Goal: Transaction & Acquisition: Purchase product/service

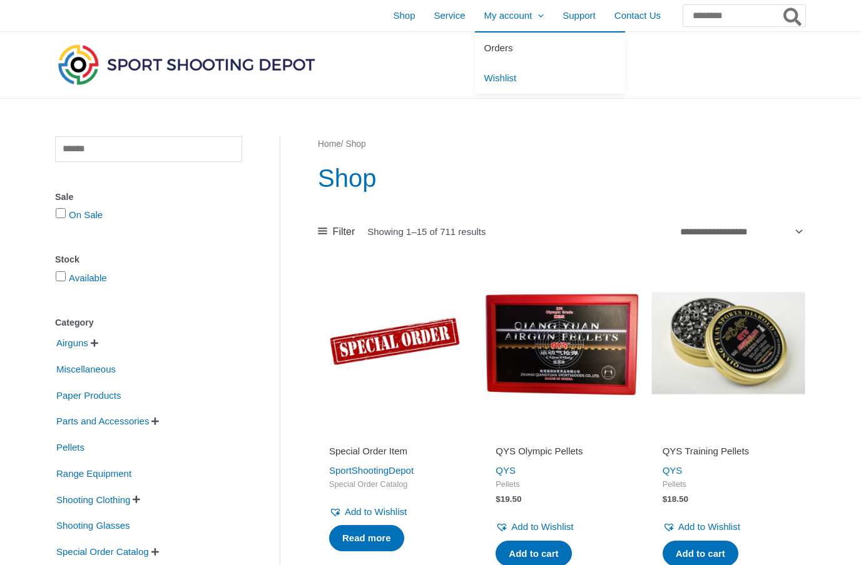
click at [492, 53] on span "Orders" at bounding box center [498, 48] width 29 height 11
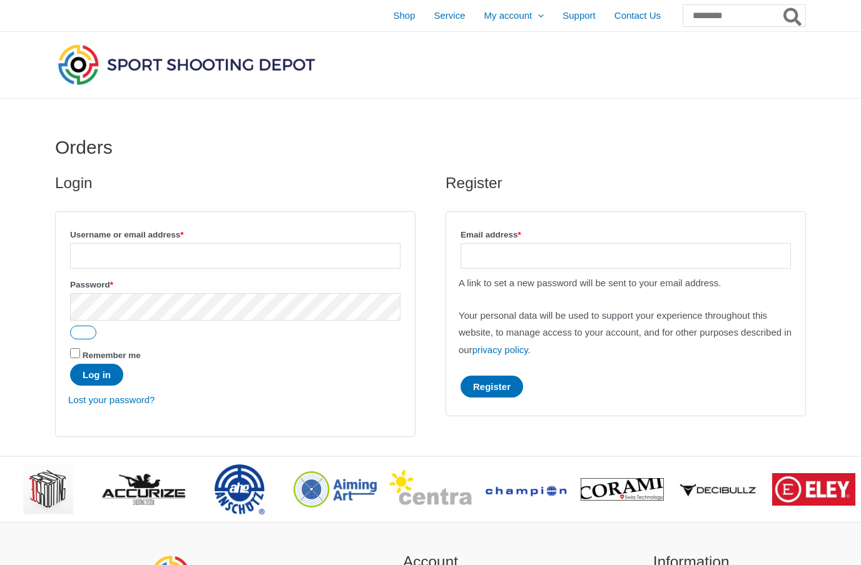
click at [311, 258] on input "Username or email address * Required" at bounding box center [235, 256] width 330 height 26
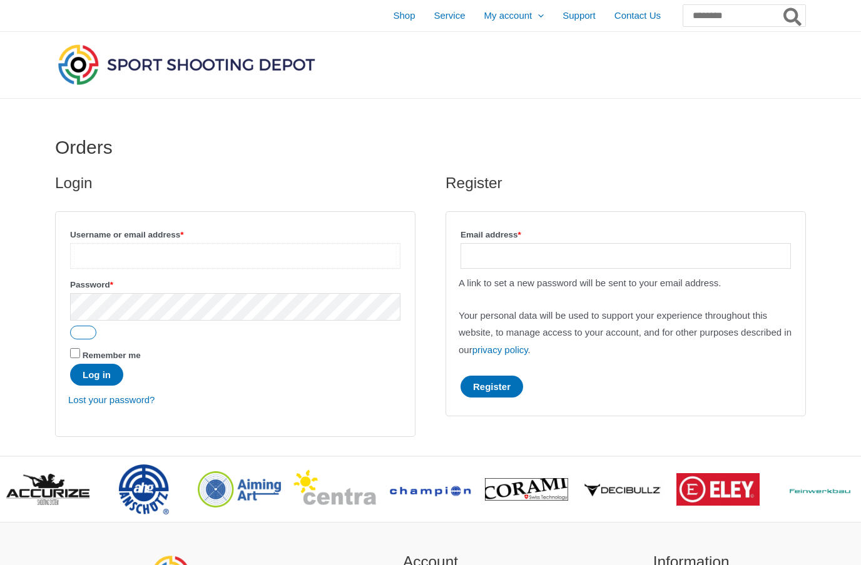
type input "**********"
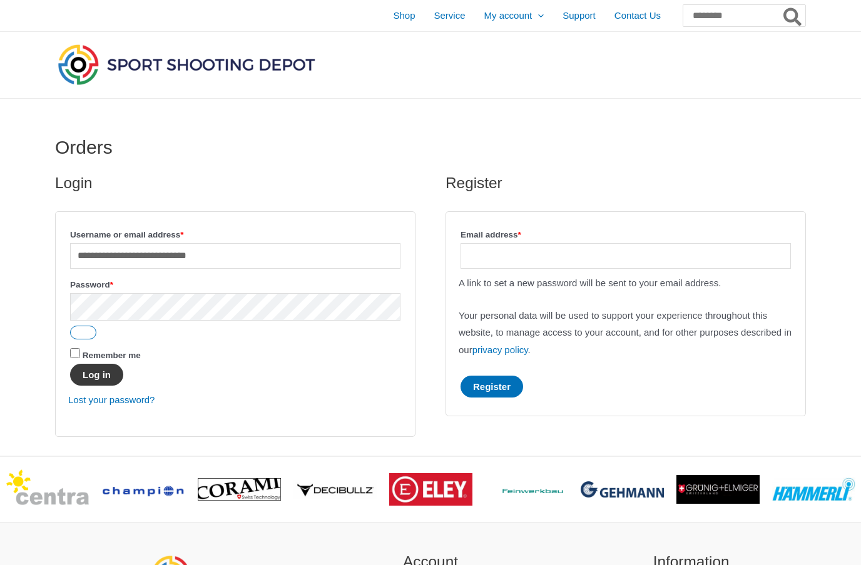
click at [109, 380] on button "Log in" at bounding box center [96, 375] width 53 height 22
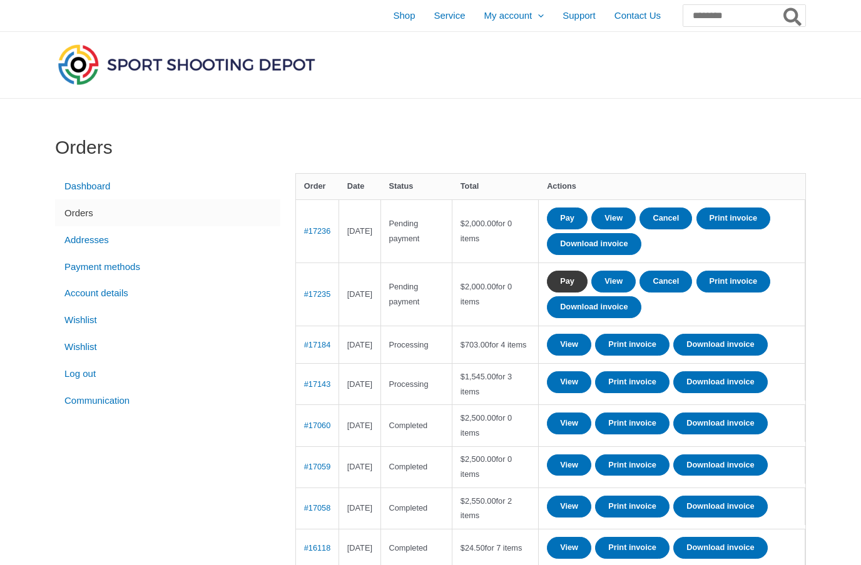
click at [586, 279] on link "Pay" at bounding box center [567, 282] width 41 height 22
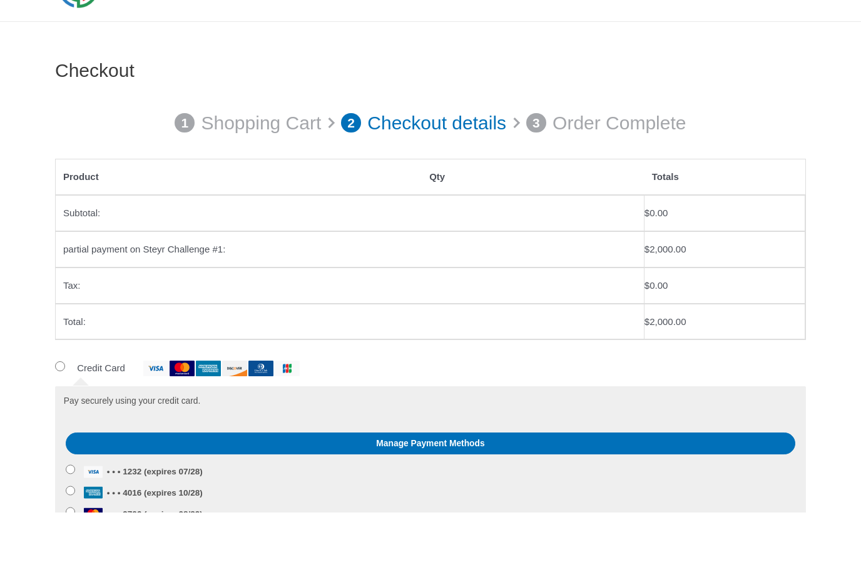
scroll to position [26, 0]
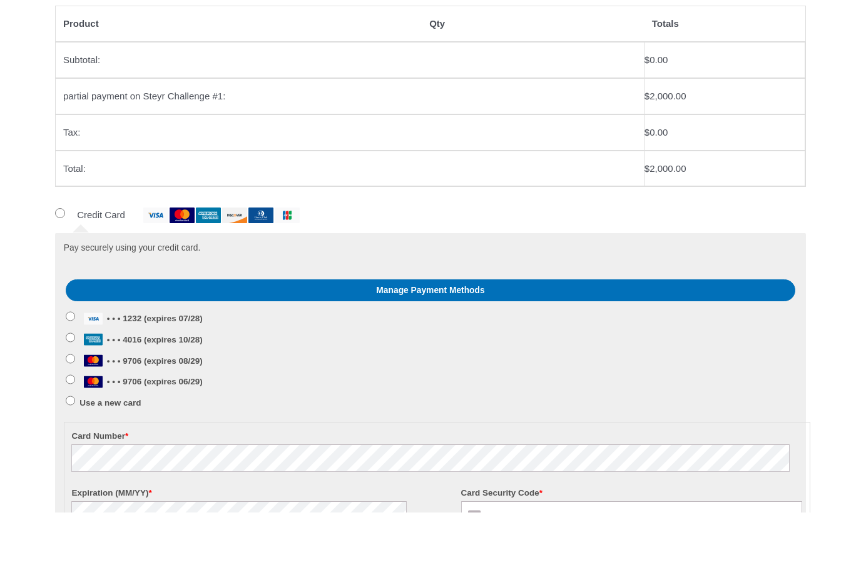
scroll to position [230, 0]
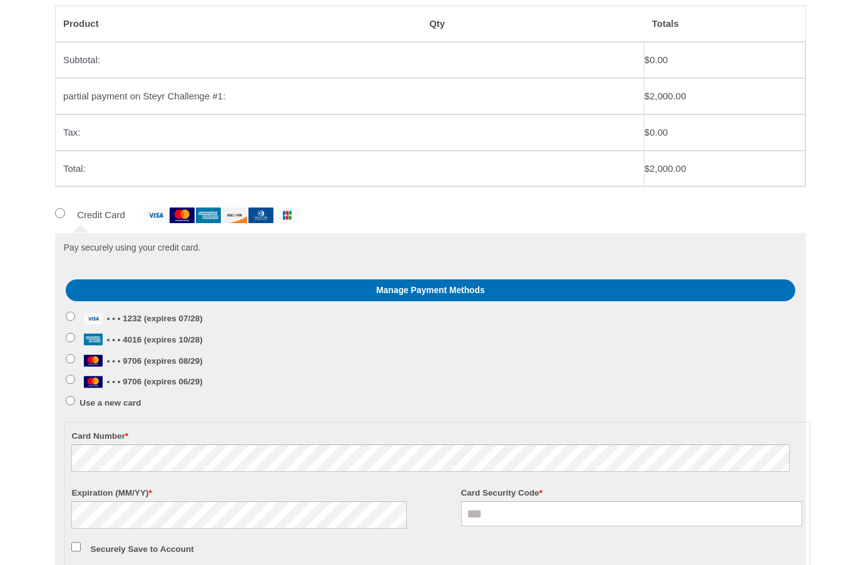
click at [203, 340] on span "• • • 4016 (expires 10/28)" at bounding box center [140, 339] width 123 height 9
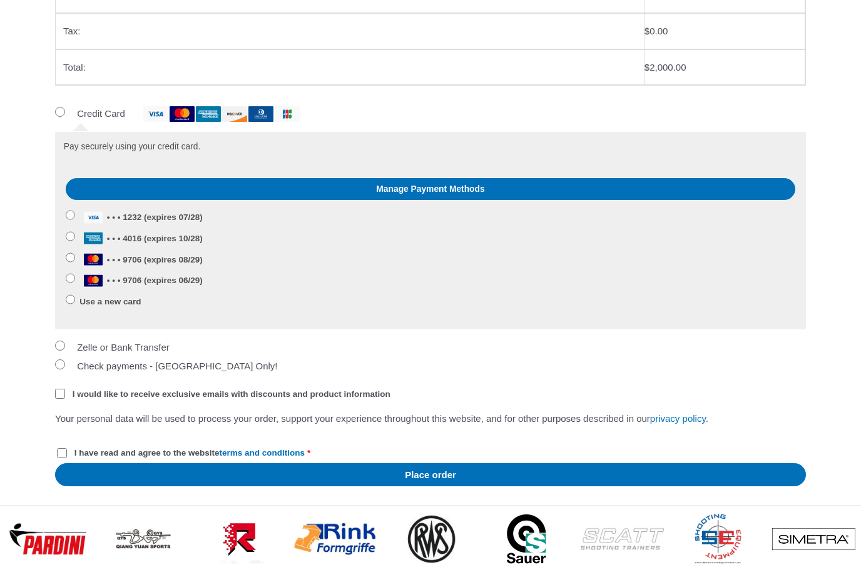
scroll to position [358, 0]
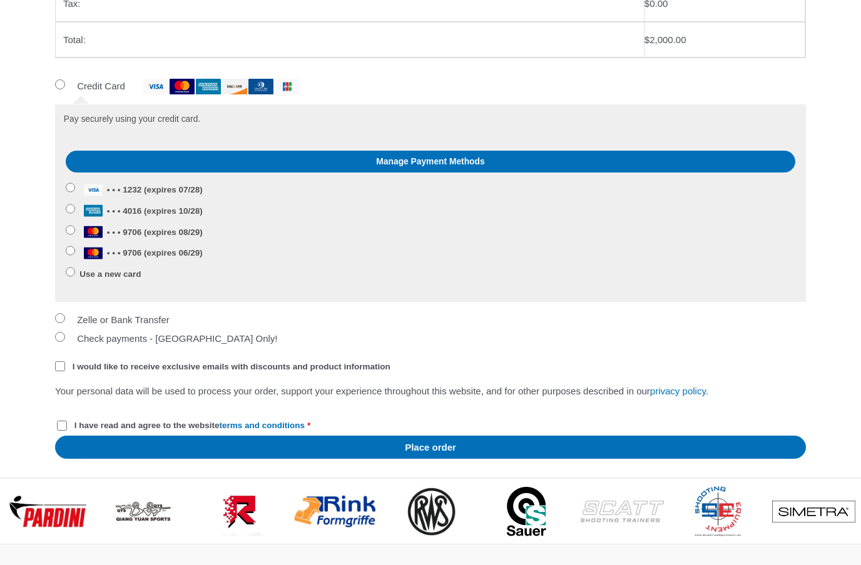
click at [76, 431] on span "I have read and agree to the website terms and conditions" at bounding box center [189, 426] width 230 height 9
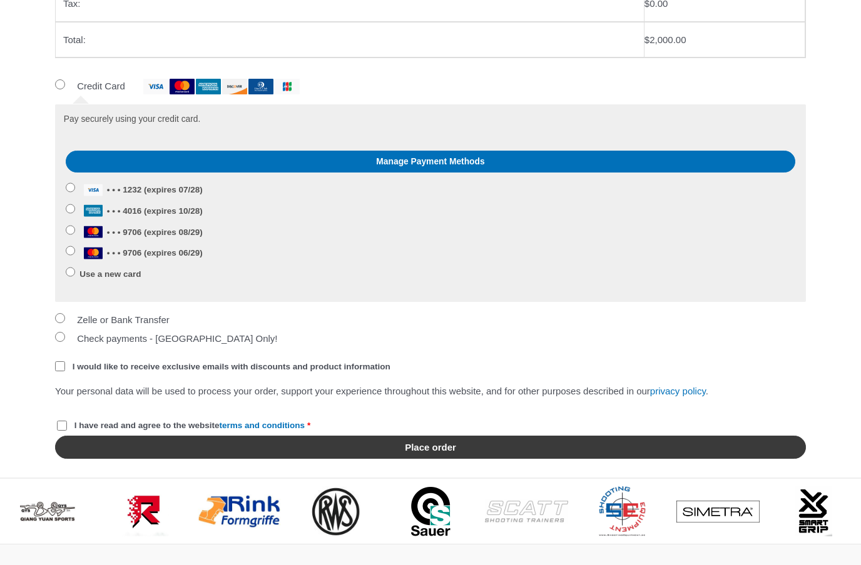
click at [448, 454] on button "Place order" at bounding box center [430, 447] width 750 height 23
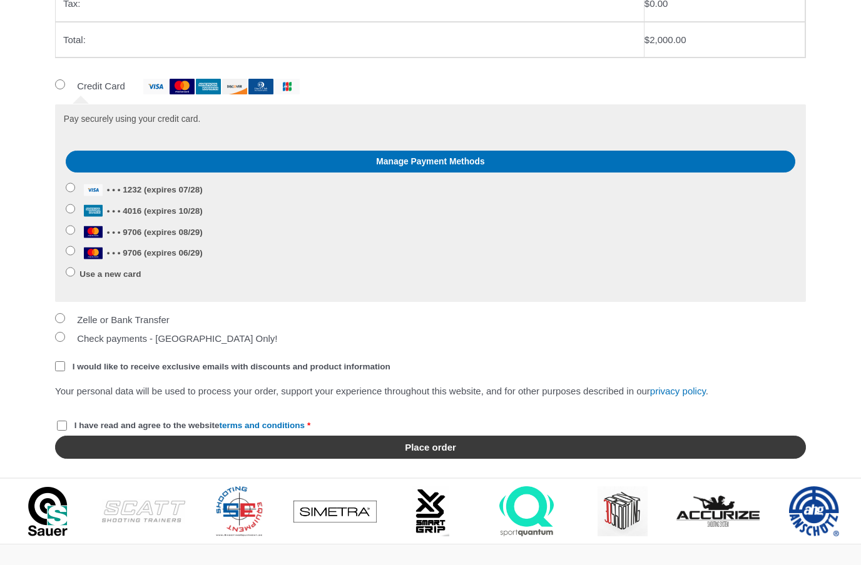
scroll to position [410, 0]
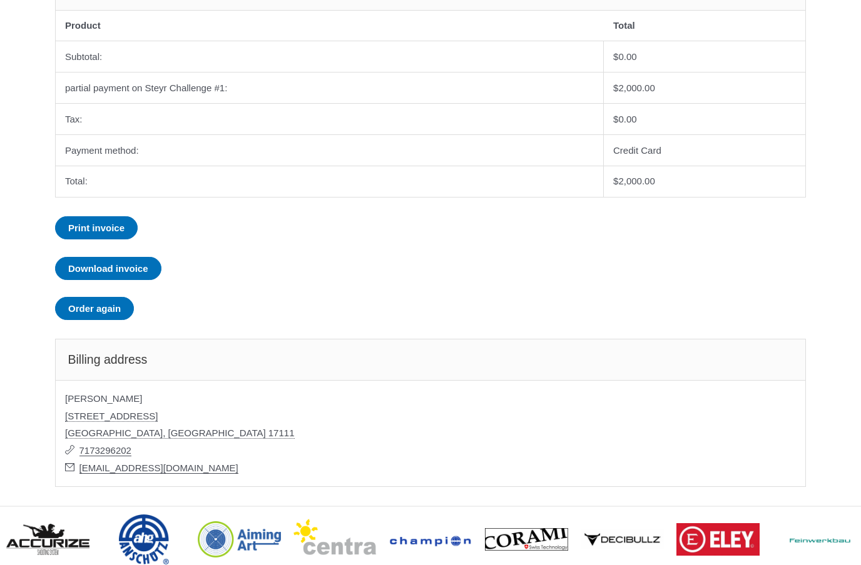
scroll to position [339, 0]
click at [573, 418] on address "[PERSON_NAME] [STREET_ADDRESS] 7173296202 [EMAIL_ADDRESS][DOMAIN_NAME]" at bounding box center [430, 433] width 750 height 107
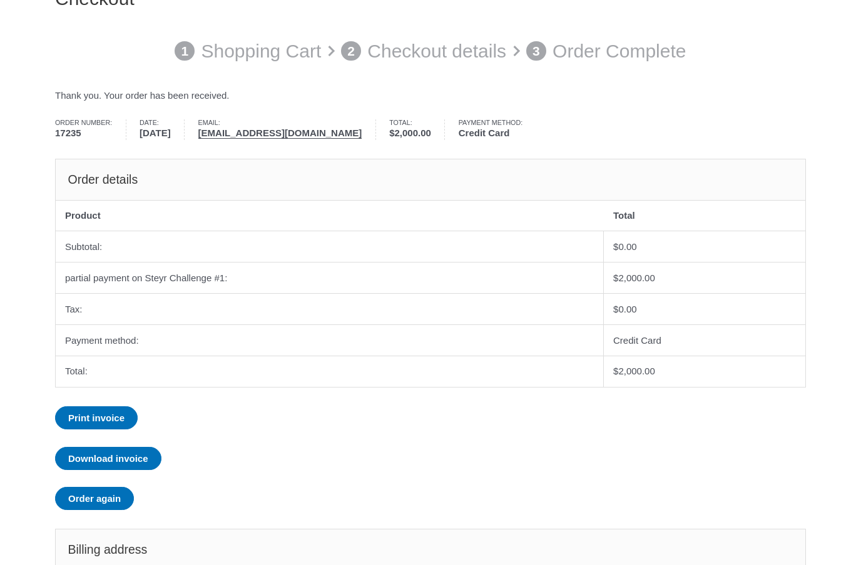
scroll to position [0, 0]
